Goal: Register for event/course

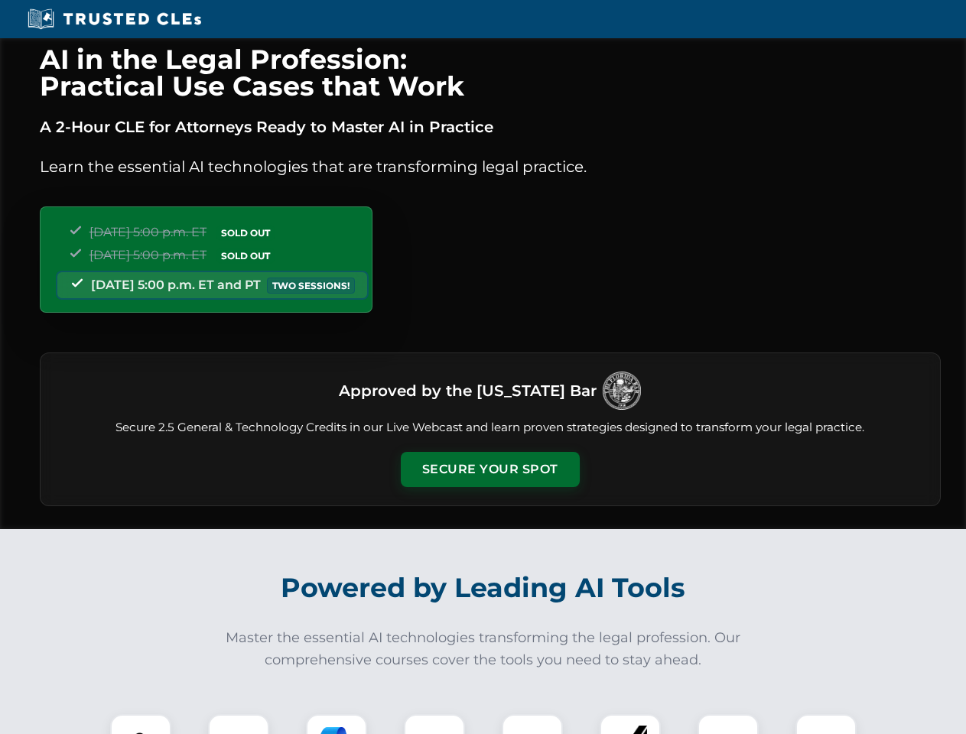
click at [490, 470] on button "Secure Your Spot" at bounding box center [490, 469] width 179 height 35
click at [141, 725] on img at bounding box center [141, 745] width 44 height 44
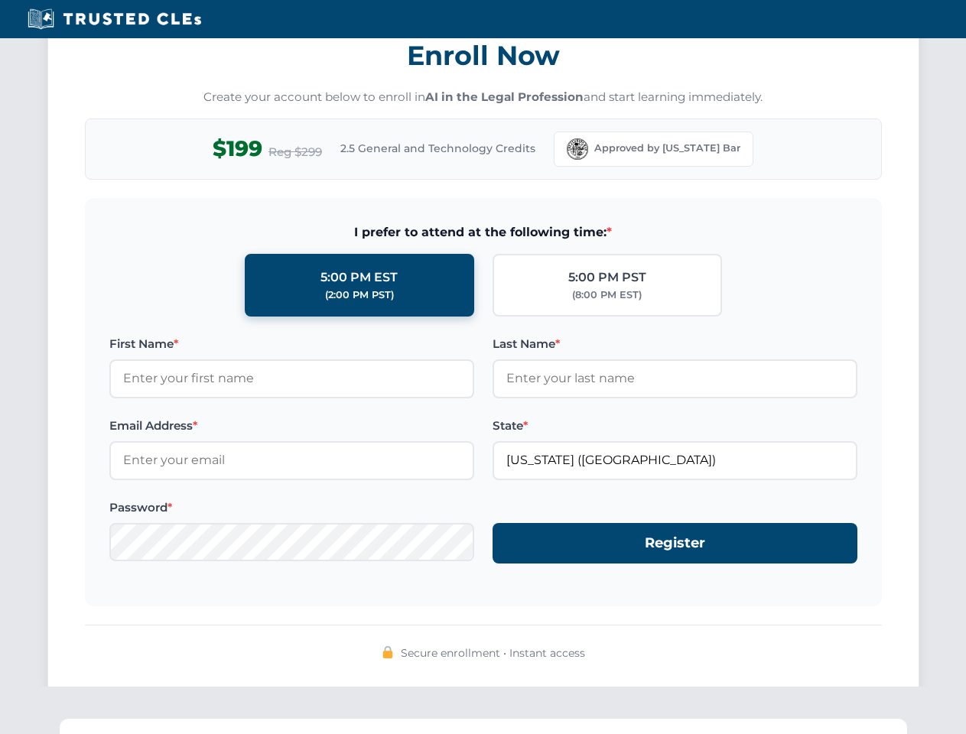
scroll to position [1502, 0]
